Goal: Information Seeking & Learning: Learn about a topic

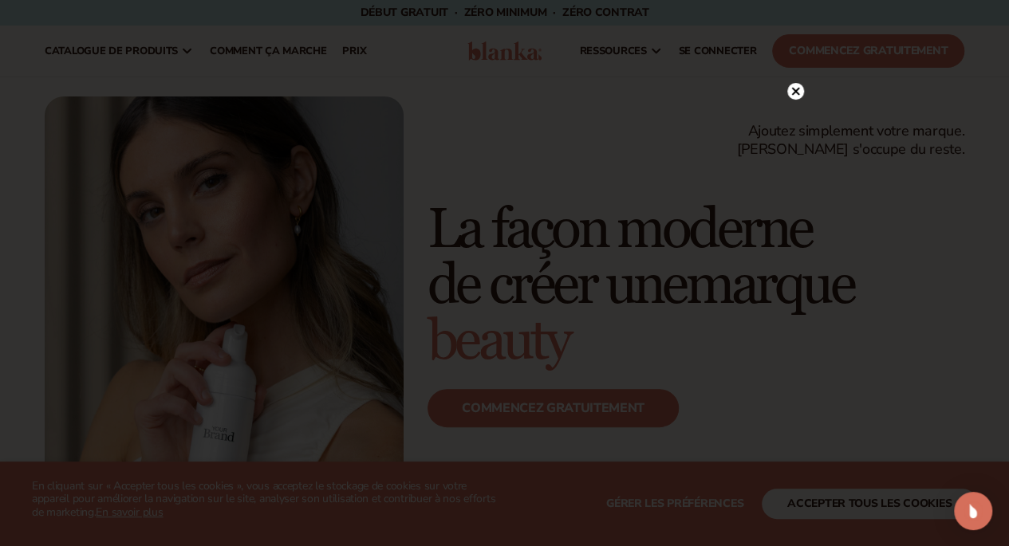
click at [791, 87] on circle at bounding box center [795, 91] width 17 height 17
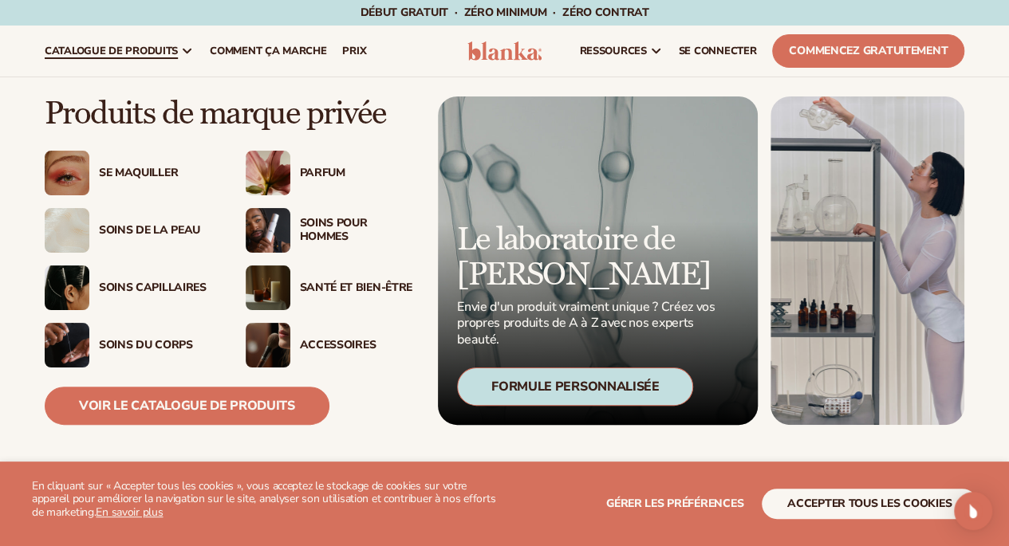
click at [161, 51] on font "catalogue de produits" at bounding box center [111, 51] width 133 height 14
click at [201, 404] on font "Voir le catalogue de produits" at bounding box center [187, 406] width 216 height 18
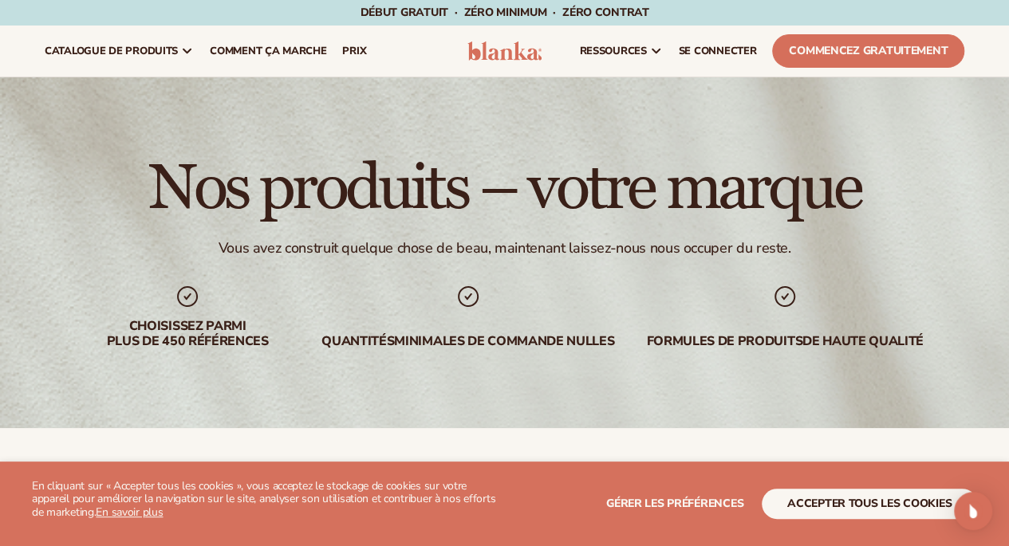
click at [258, 52] on font "Comment ça marche" at bounding box center [268, 51] width 116 height 14
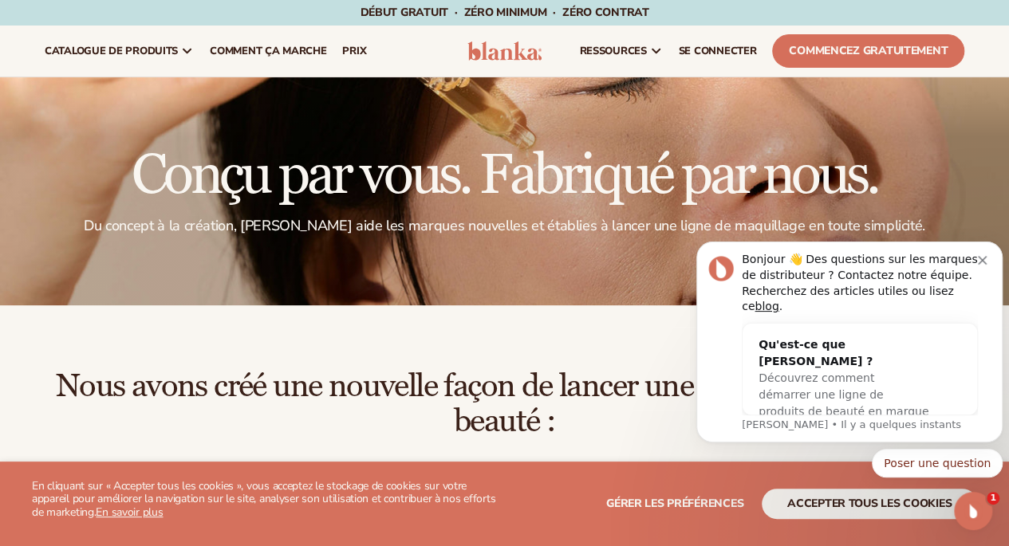
click at [730, 46] on font "SE CONNECTER" at bounding box center [718, 51] width 78 height 14
click at [838, 52] on font "Commencez gratuitement" at bounding box center [868, 50] width 159 height 15
